Goal: Transaction & Acquisition: Purchase product/service

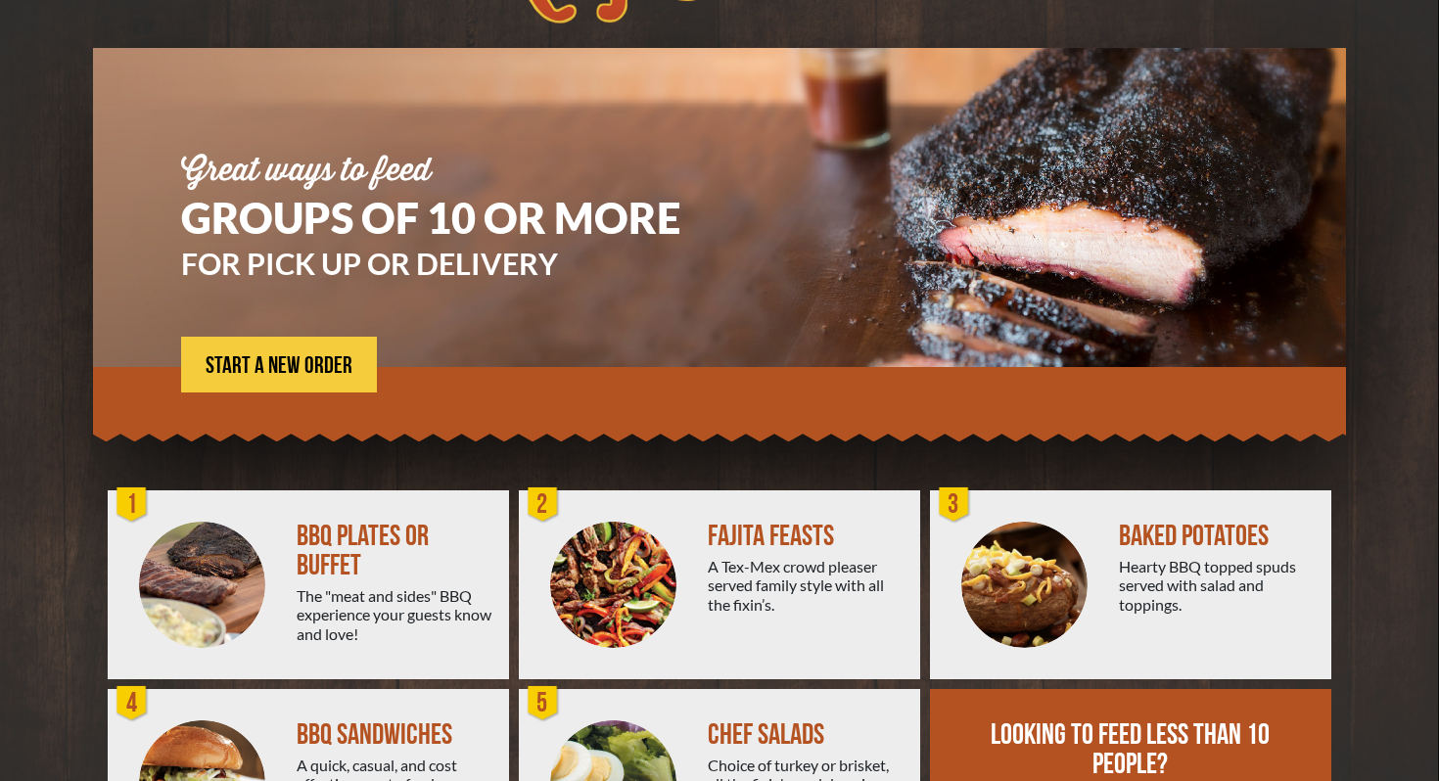
scroll to position [162, 0]
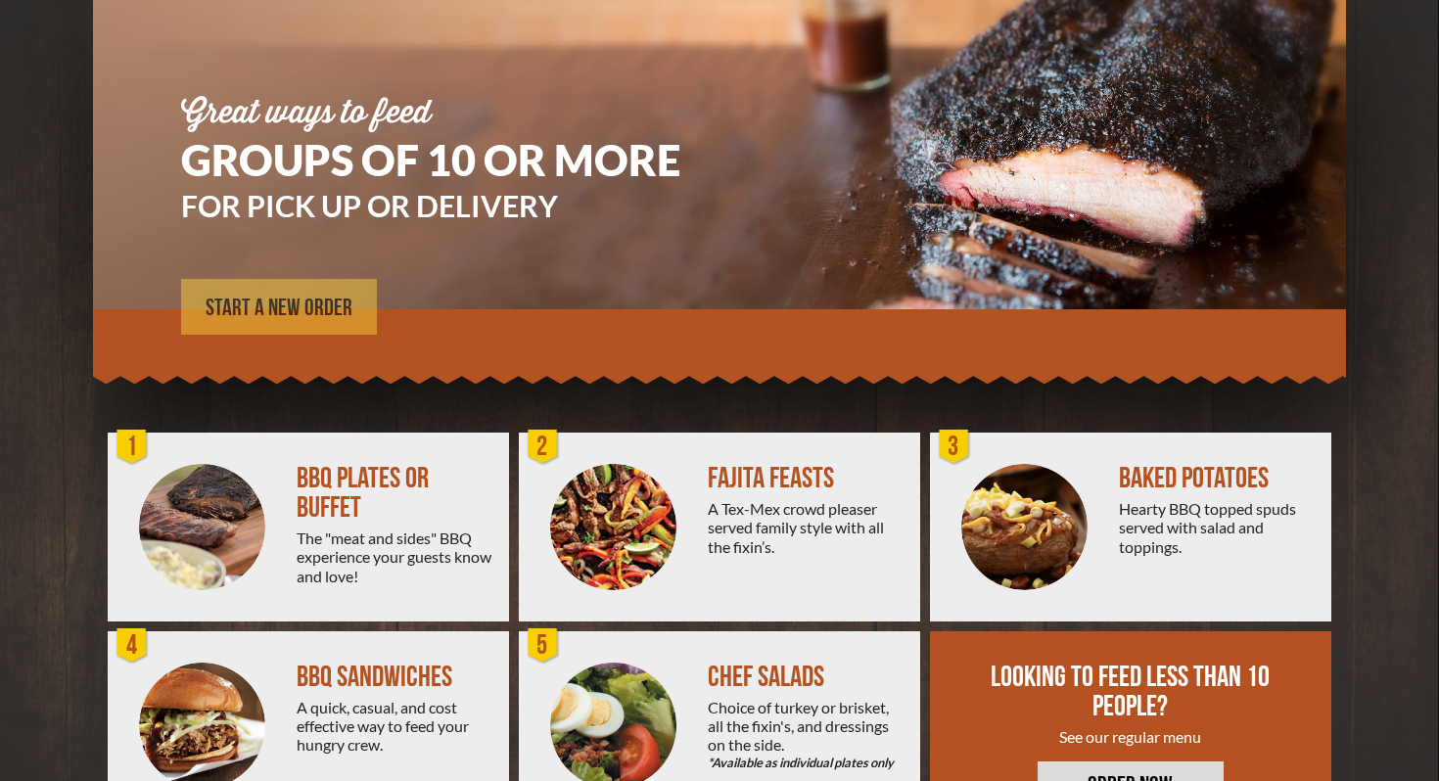
click at [304, 308] on span "START A NEW ORDER" at bounding box center [279, 308] width 147 height 23
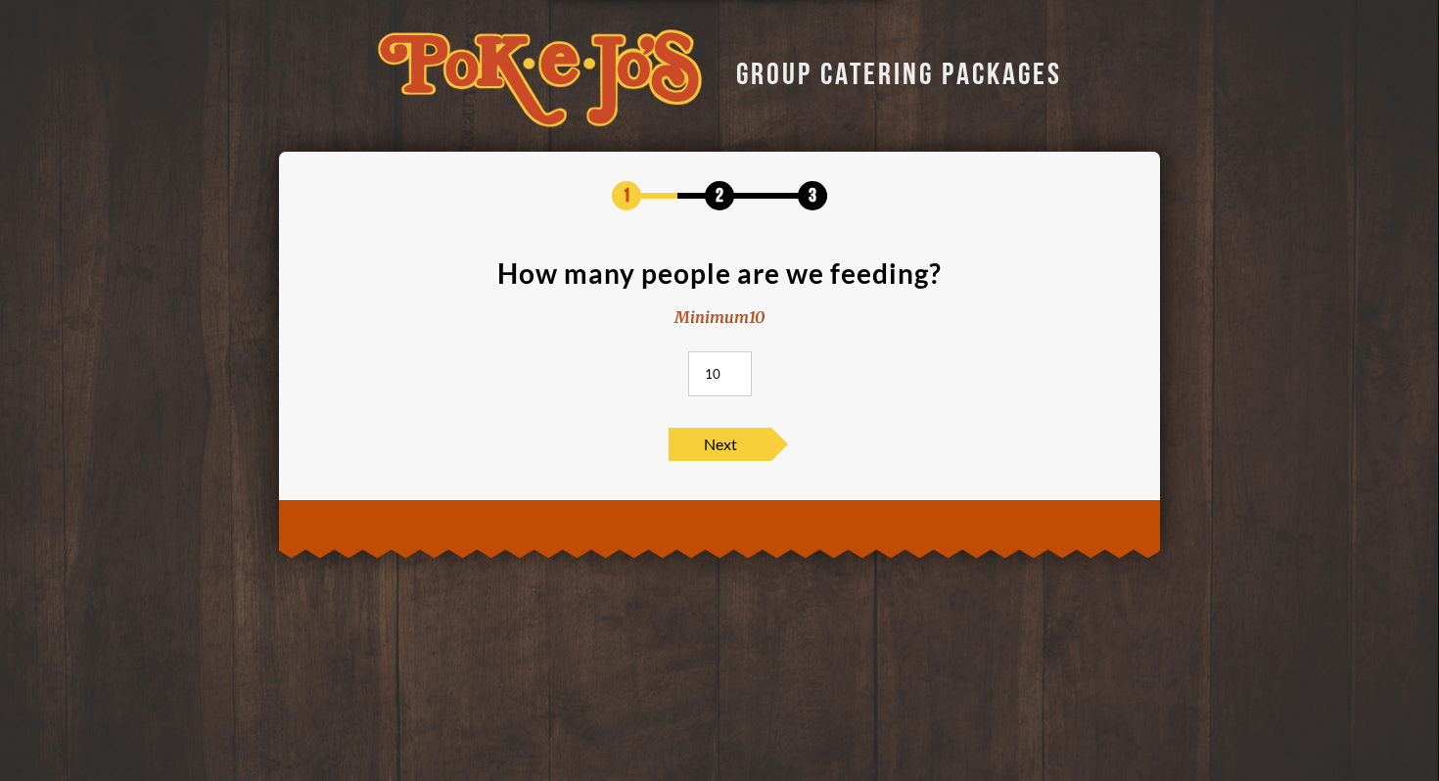
click at [712, 383] on input "10" at bounding box center [720, 373] width 64 height 45
click at [737, 369] on input "11" at bounding box center [720, 373] width 64 height 45
click at [737, 369] on input "12" at bounding box center [720, 373] width 64 height 45
click at [737, 369] on input "13" at bounding box center [720, 373] width 64 height 45
click at [737, 369] on input "14" at bounding box center [720, 373] width 64 height 45
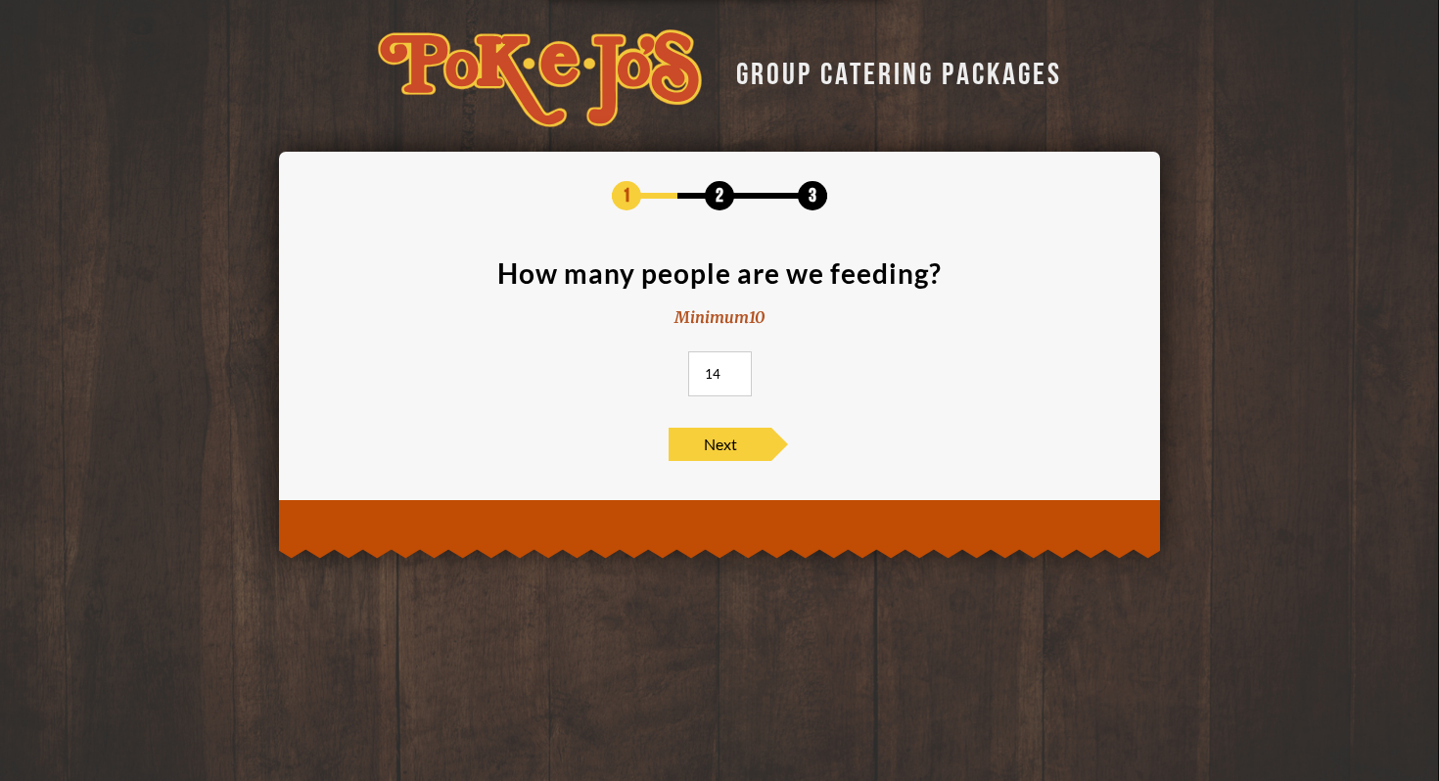
click at [708, 372] on input "14" at bounding box center [720, 373] width 64 height 45
type input "84"
click at [751, 452] on span "Next" at bounding box center [720, 444] width 103 height 33
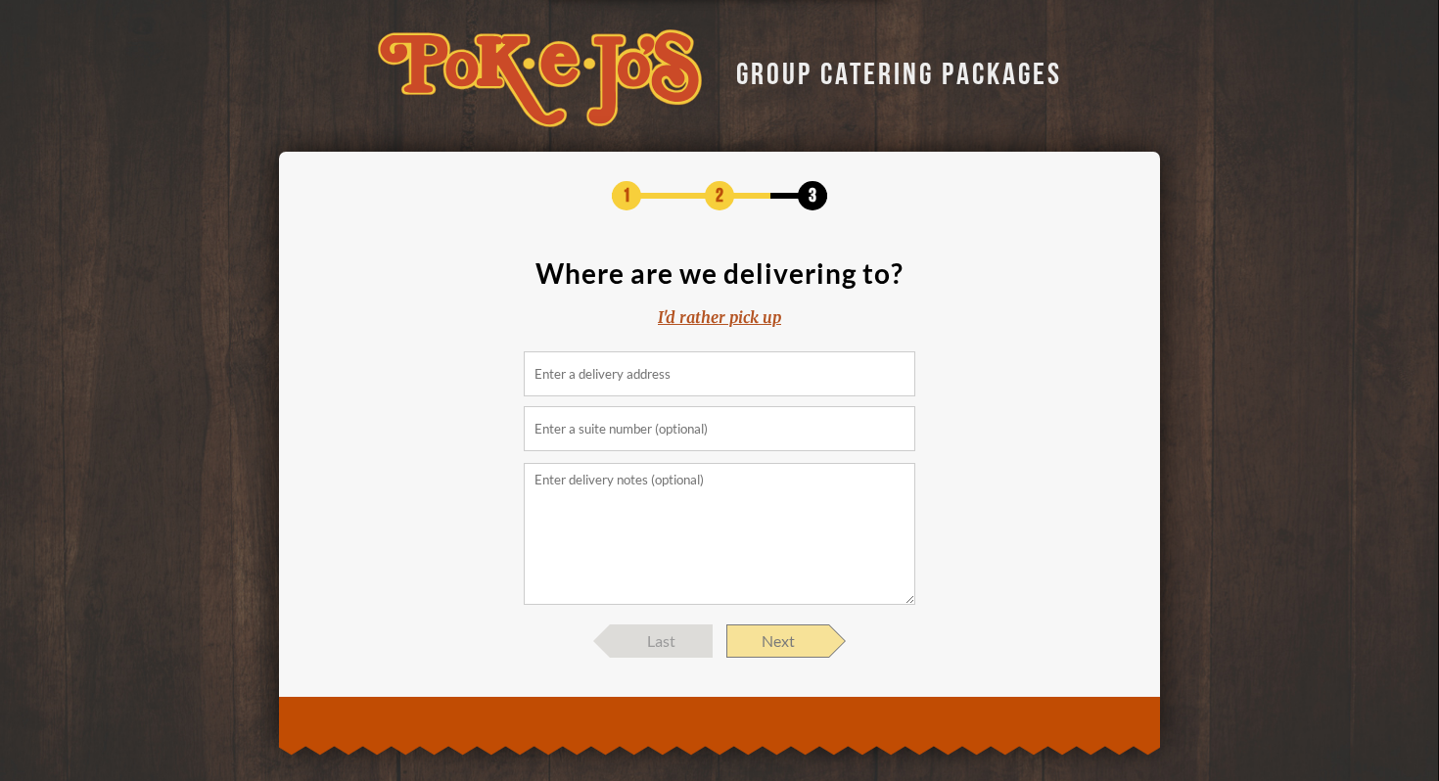
click at [768, 630] on span "Next" at bounding box center [777, 641] width 103 height 33
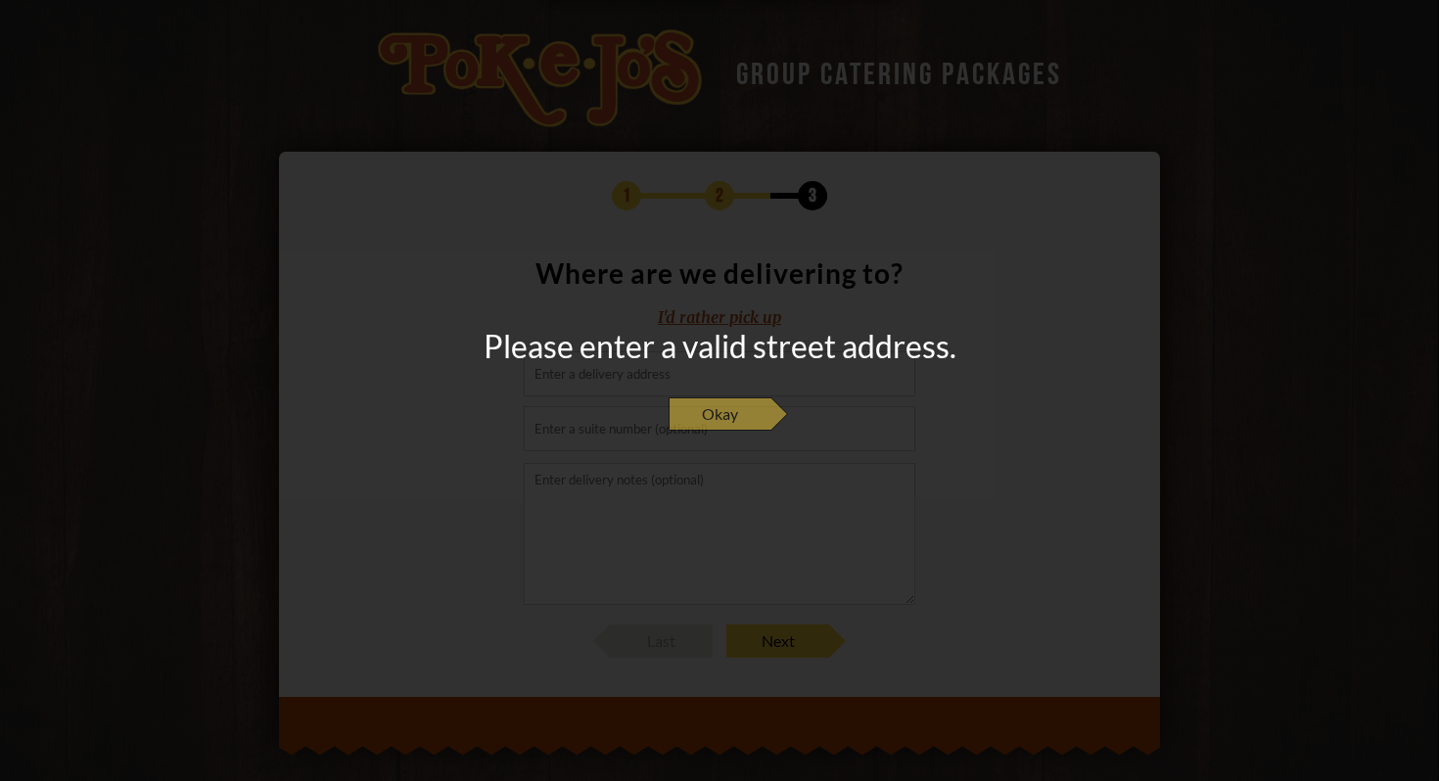
click at [738, 427] on span "Okay" at bounding box center [720, 414] width 103 height 33
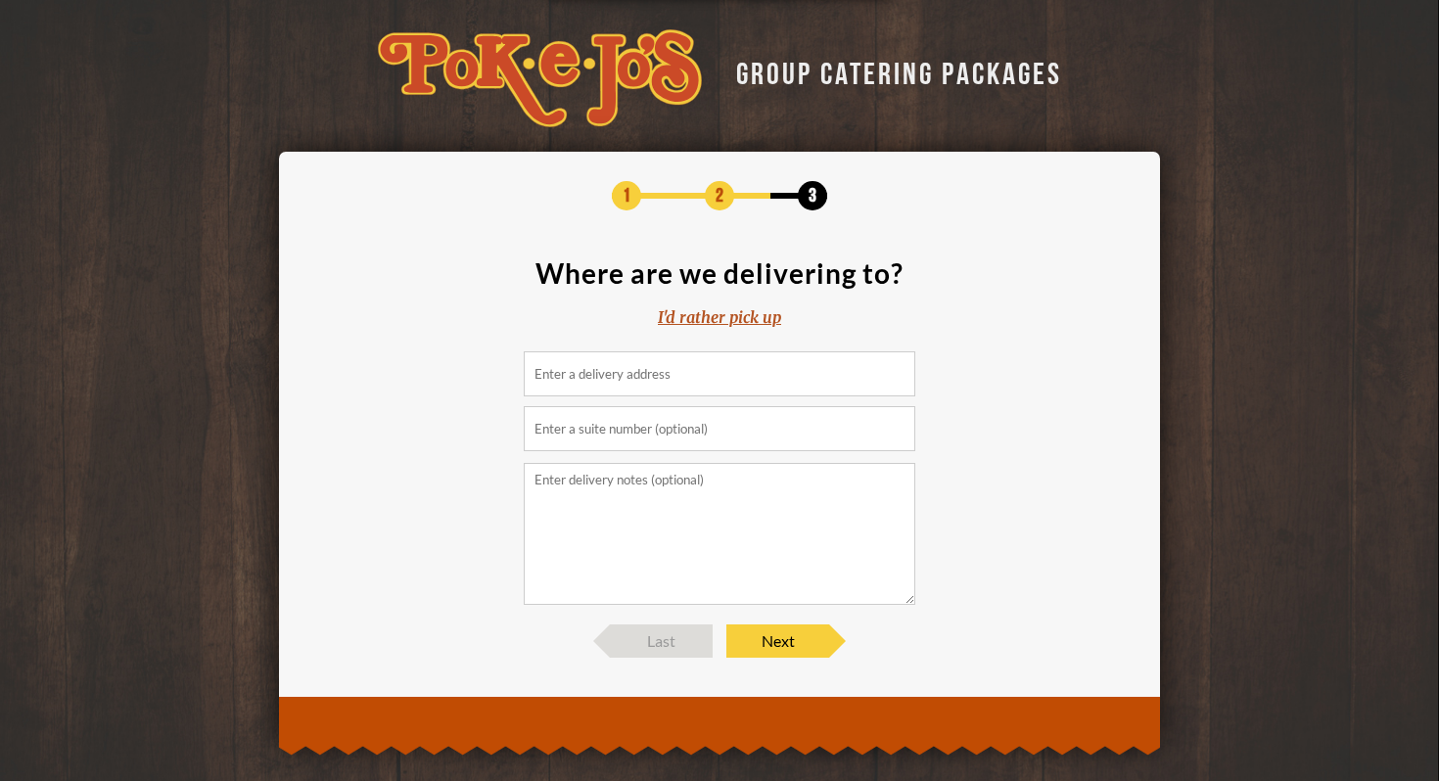
click at [719, 388] on input at bounding box center [720, 373] width 392 height 45
